Goal: Information Seeking & Learning: Check status

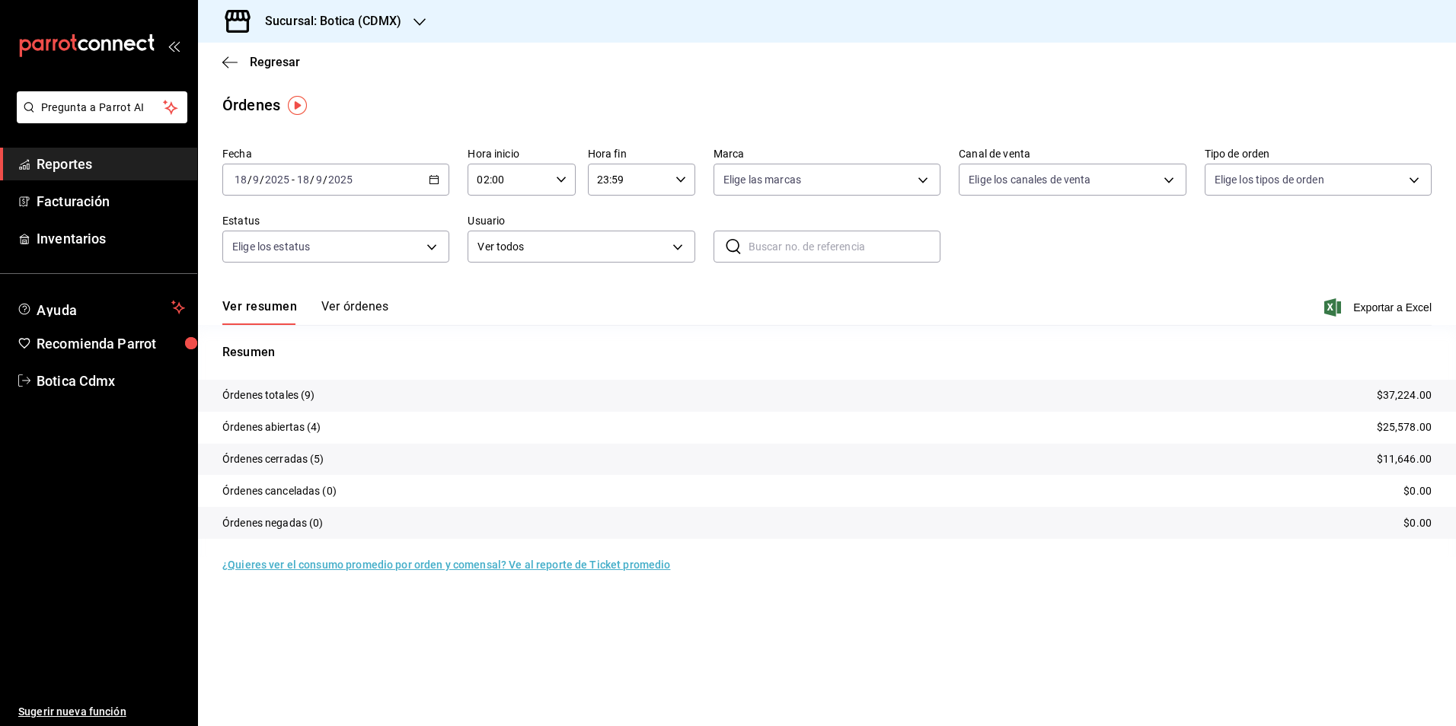
click at [58, 171] on span "Reportes" at bounding box center [111, 164] width 148 height 21
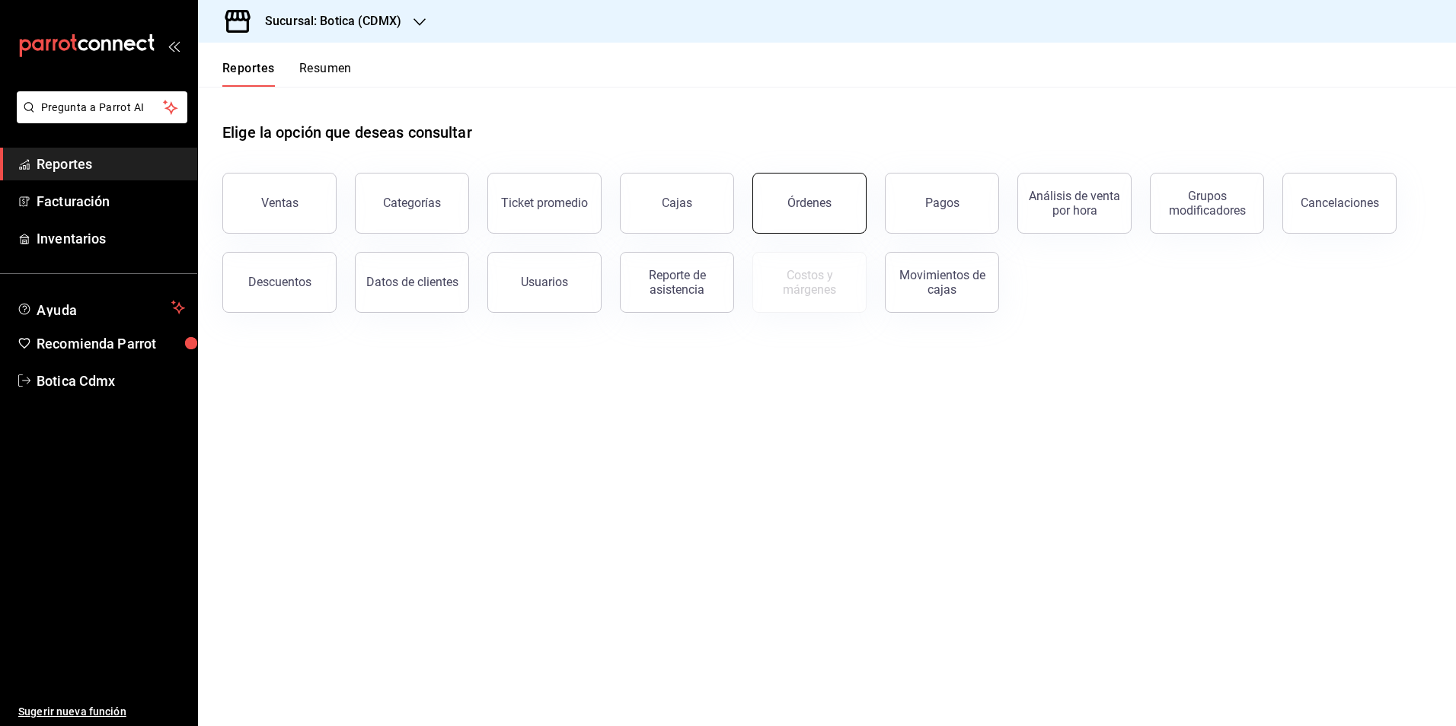
click at [830, 202] on button "Órdenes" at bounding box center [809, 203] width 114 height 61
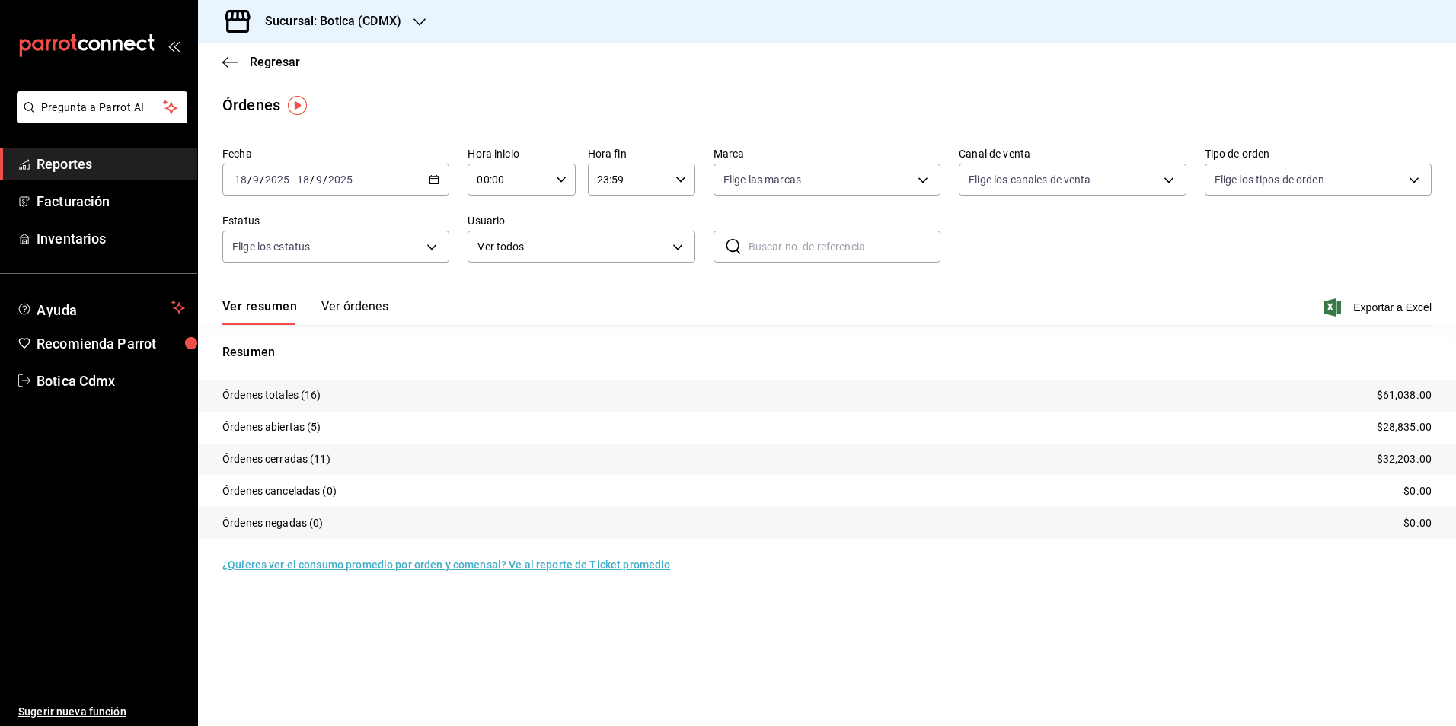
click at [88, 169] on span "Reportes" at bounding box center [111, 164] width 148 height 21
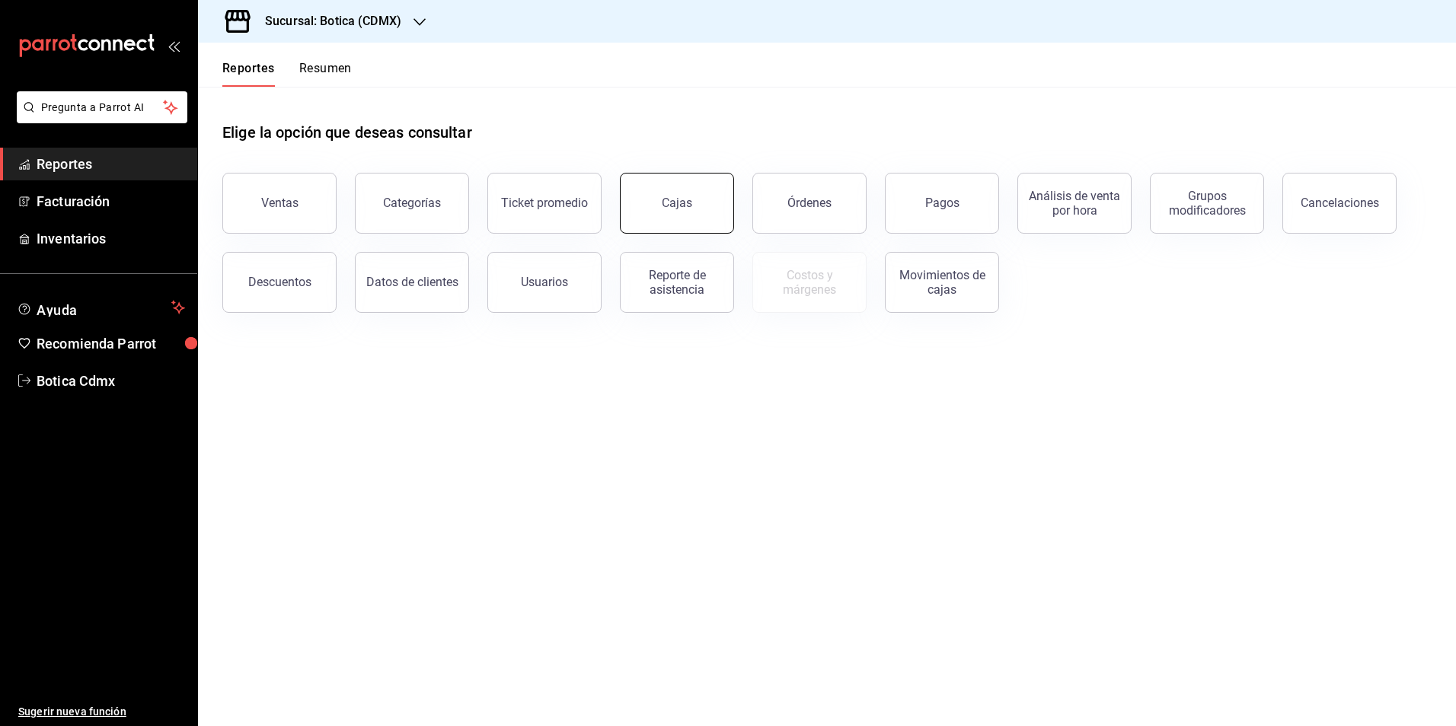
click at [682, 203] on div "Cajas" at bounding box center [677, 203] width 31 height 18
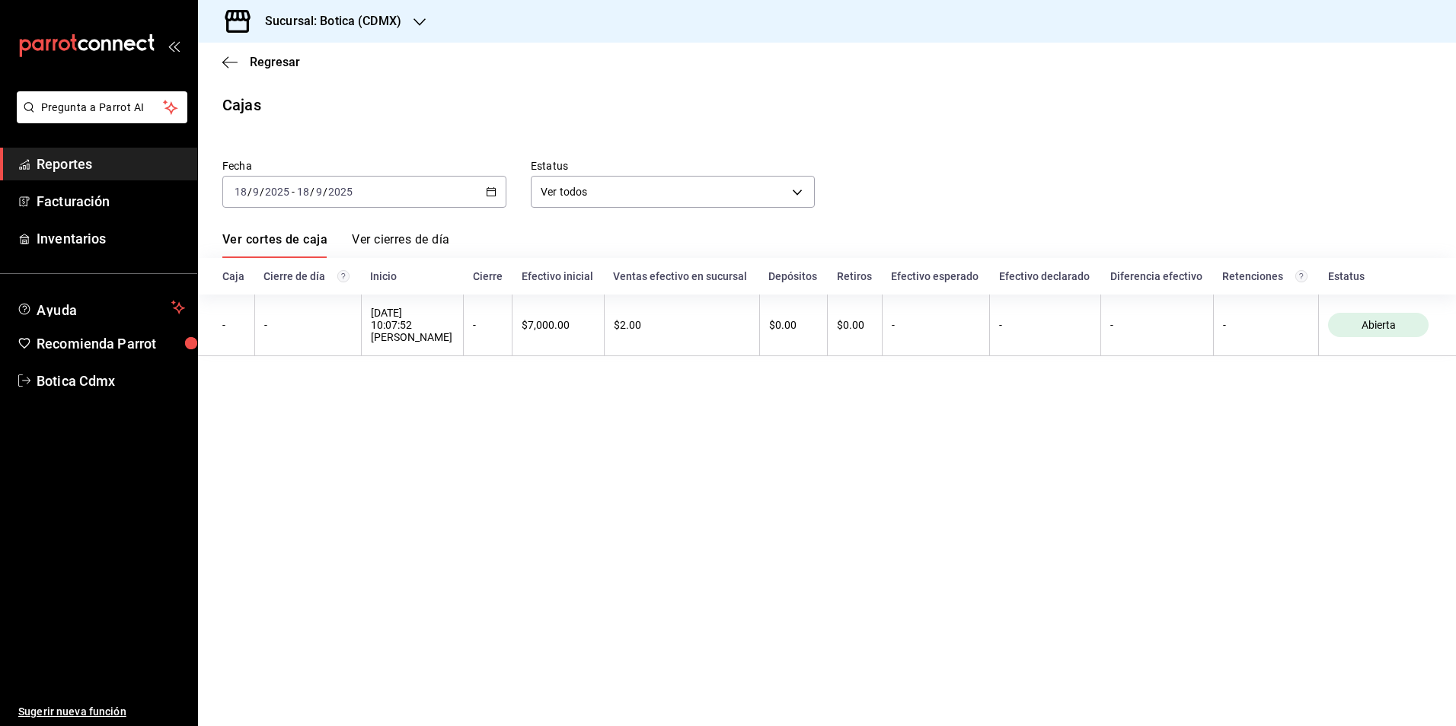
click at [72, 164] on span "Reportes" at bounding box center [111, 164] width 148 height 21
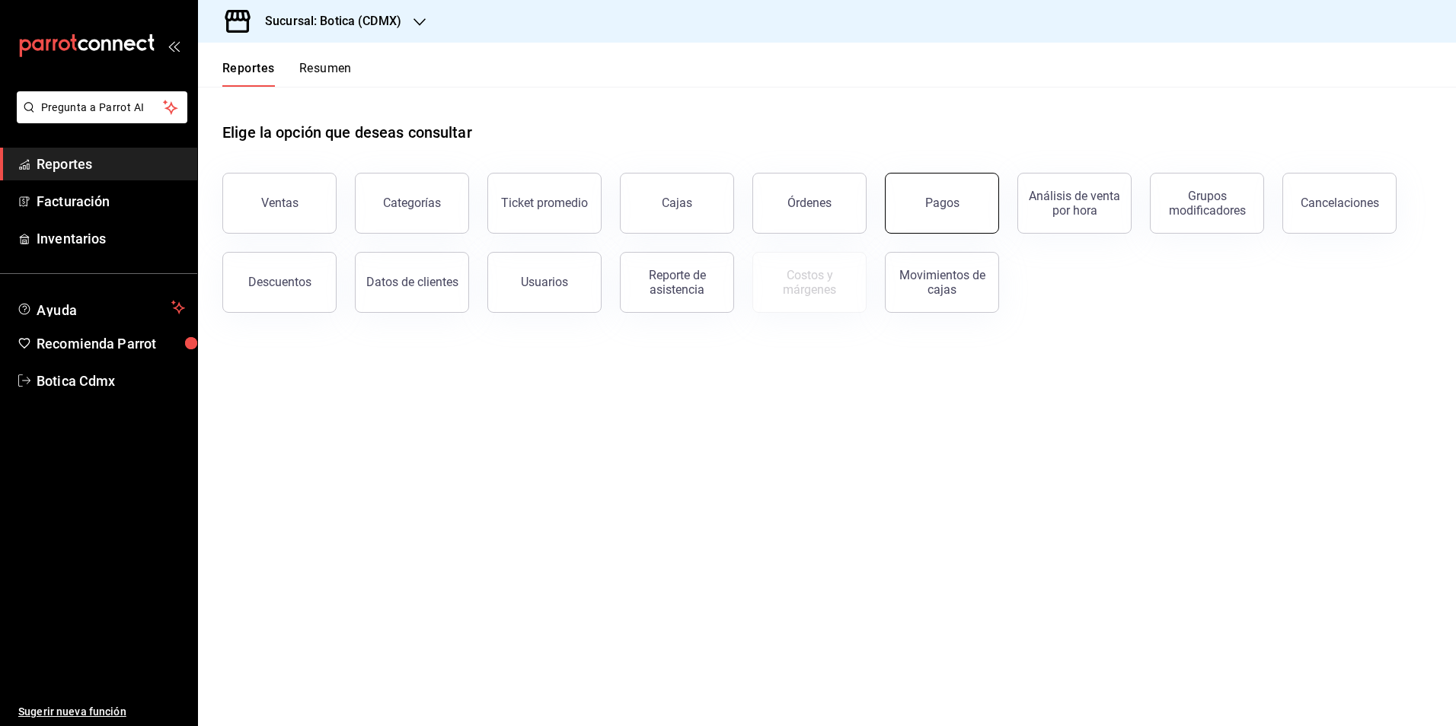
click at [967, 206] on button "Pagos" at bounding box center [942, 203] width 114 height 61
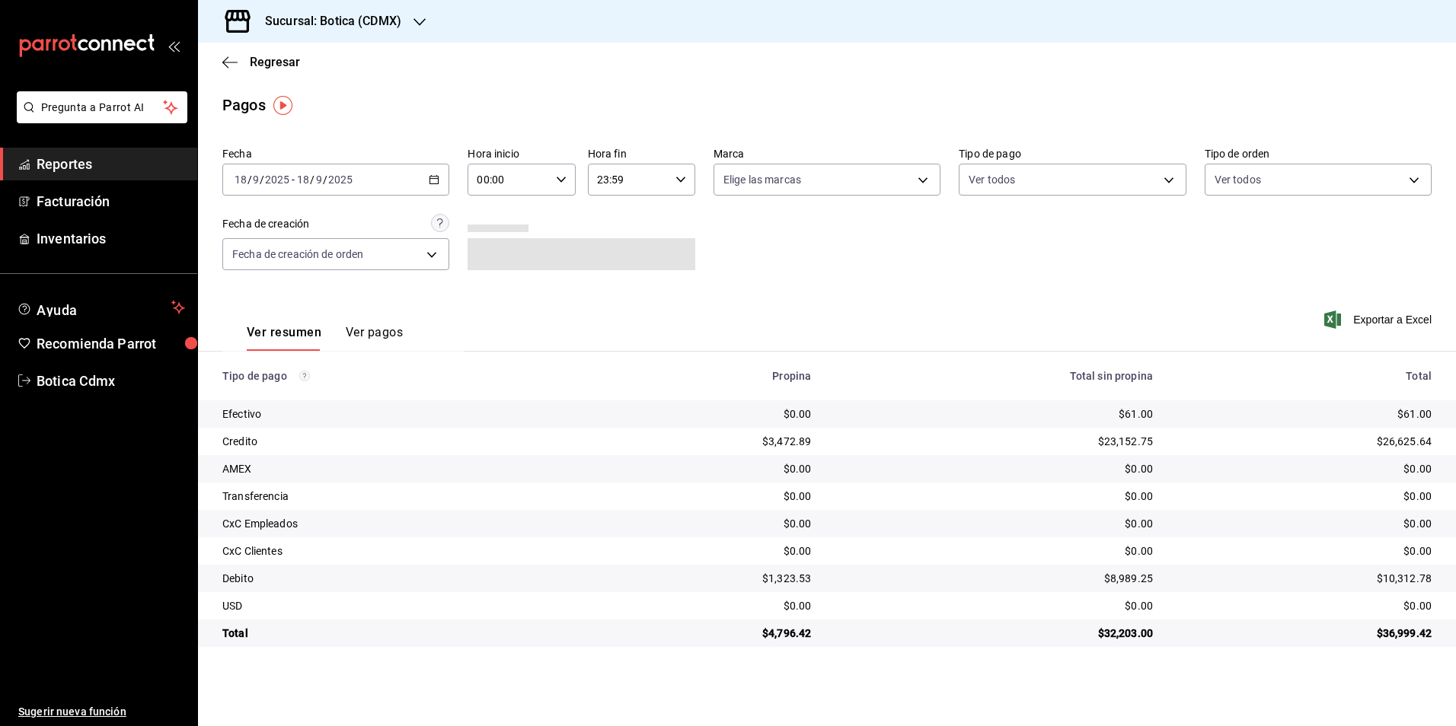
click at [562, 182] on icon "button" at bounding box center [561, 179] width 11 height 11
click at [503, 300] on button "02" at bounding box center [495, 291] width 48 height 30
type input "02:00"
click at [944, 292] on div at bounding box center [728, 363] width 1456 height 726
click at [556, 177] on icon "button" at bounding box center [561, 179] width 11 height 11
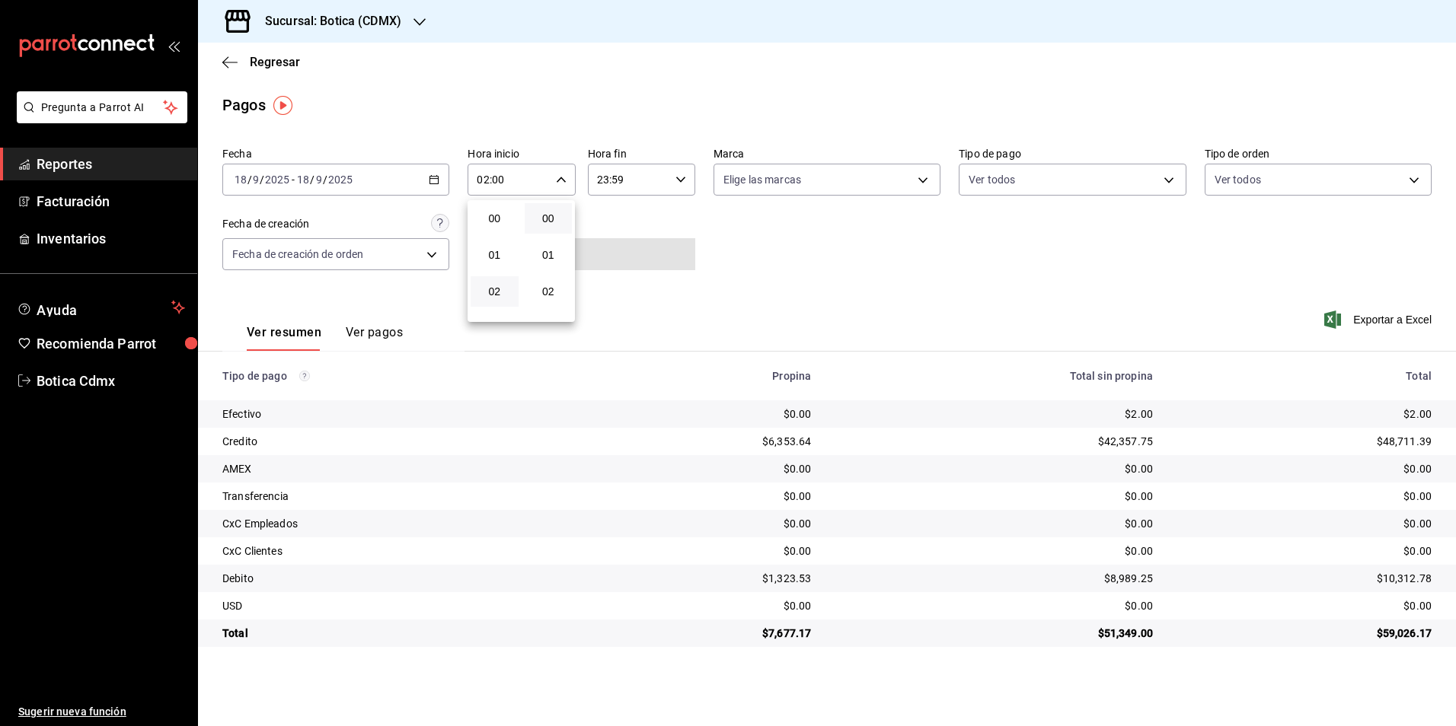
scroll to position [73, 0]
click at [503, 225] on button "02" at bounding box center [495, 218] width 48 height 30
click at [939, 308] on div at bounding box center [728, 363] width 1456 height 726
